Goal: Transaction & Acquisition: Purchase product/service

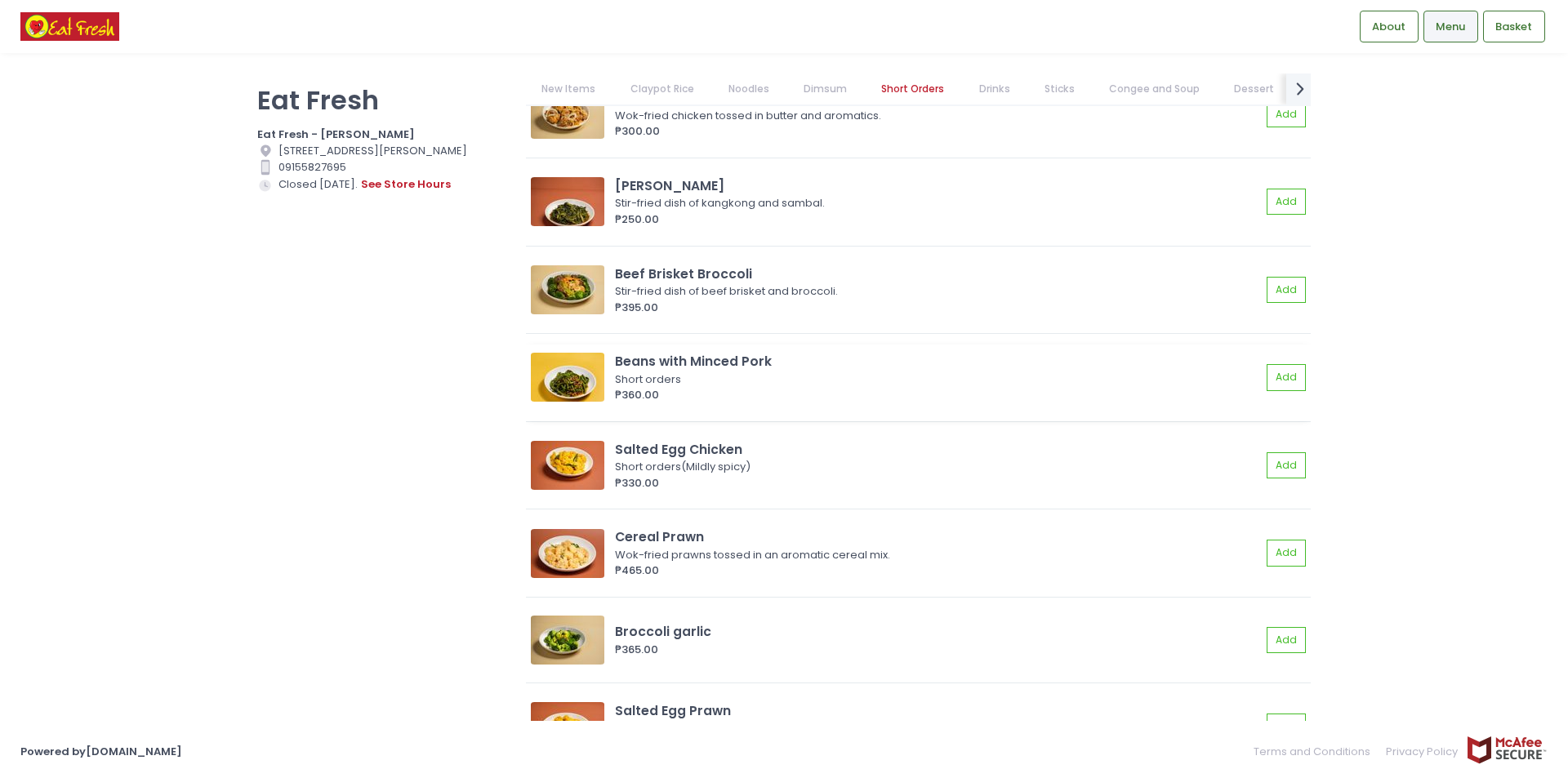
scroll to position [5552, 0]
